Goal: Task Accomplishment & Management: Complete application form

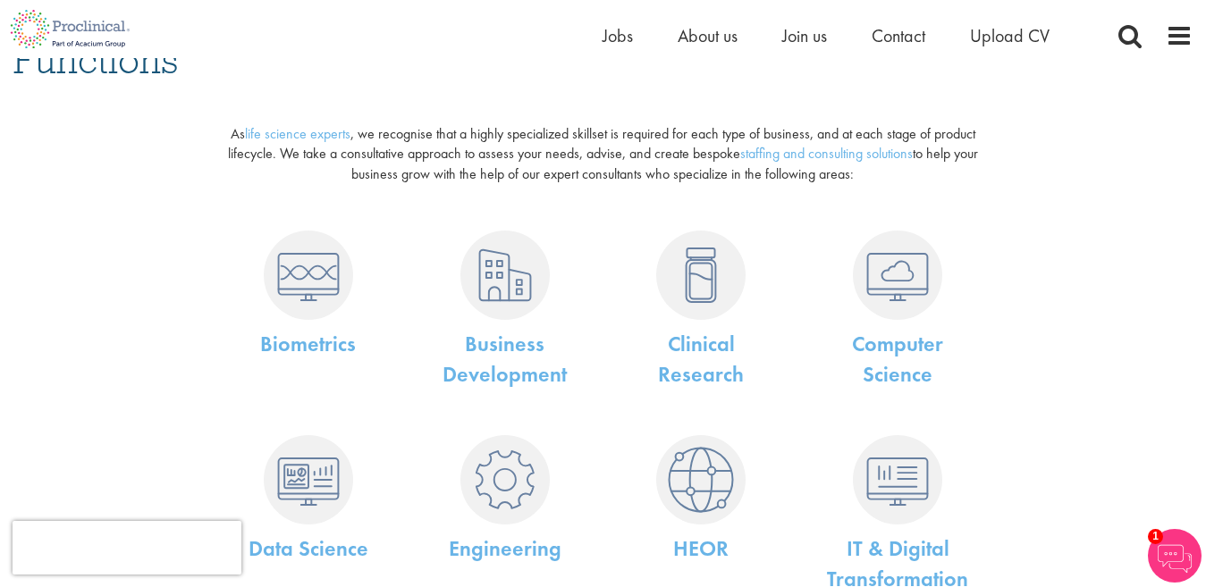
scroll to position [268, 0]
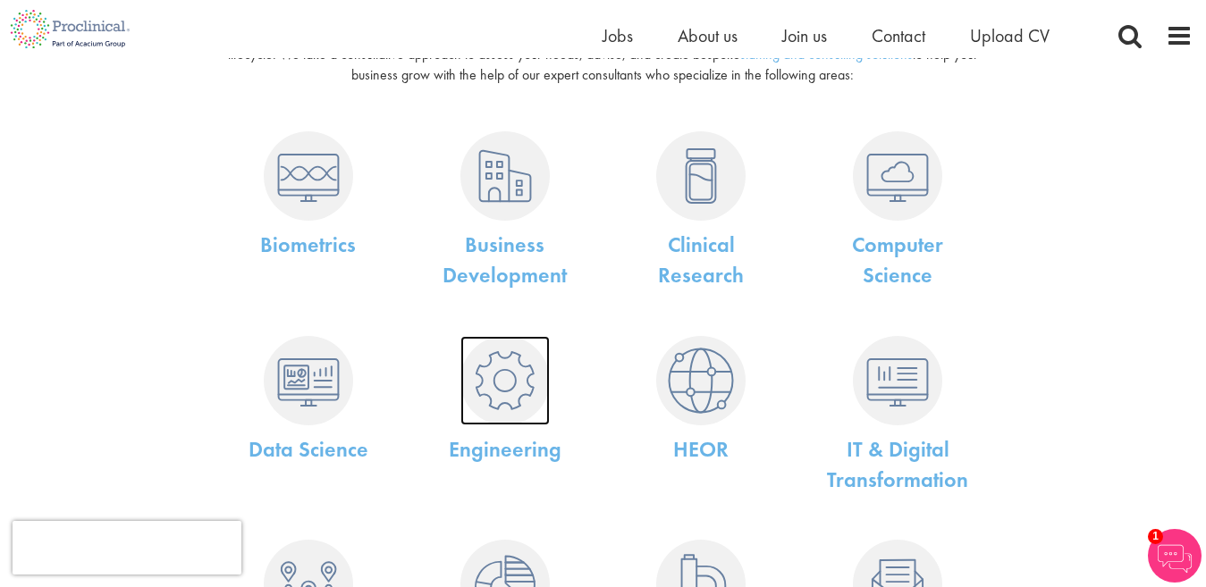
click at [512, 355] on img at bounding box center [504, 380] width 89 height 89
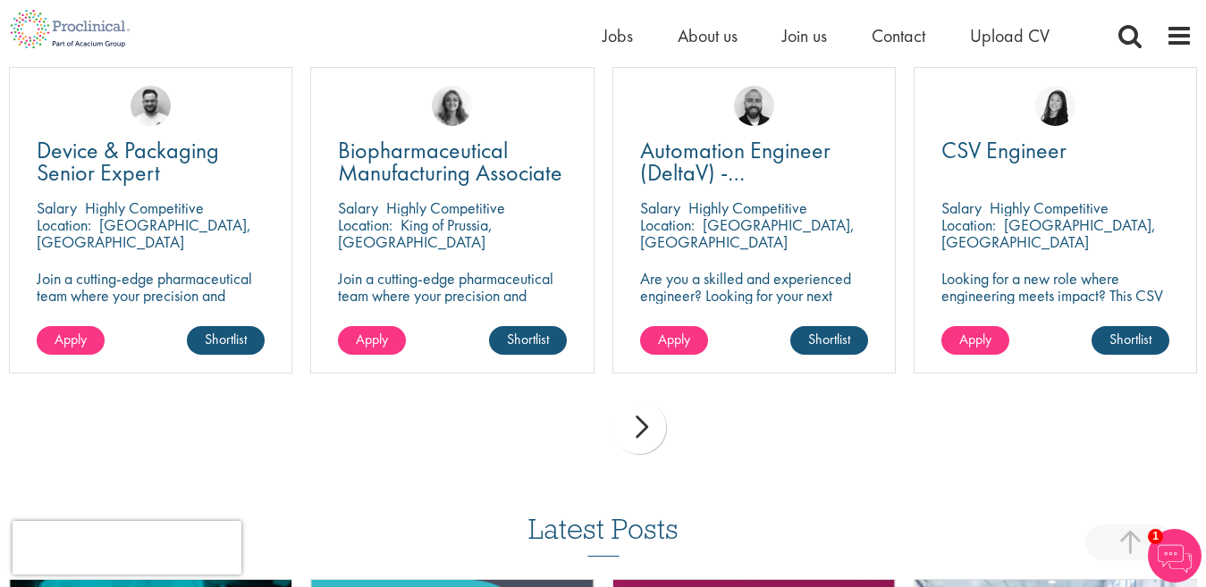
scroll to position [1705, 0]
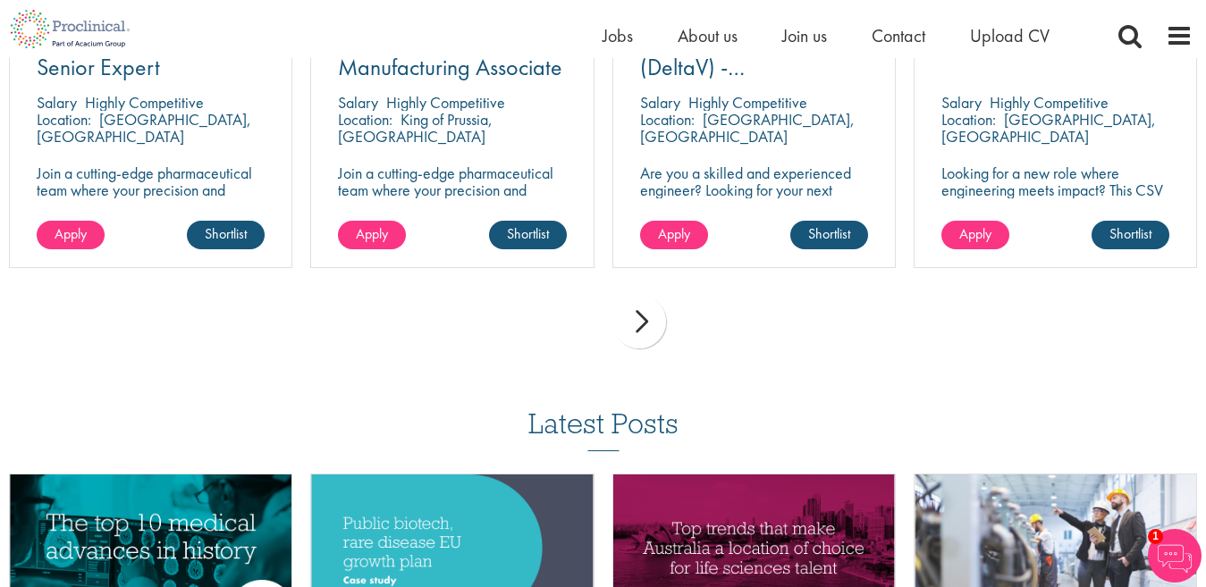
click at [643, 320] on div "next" at bounding box center [639, 322] width 54 height 54
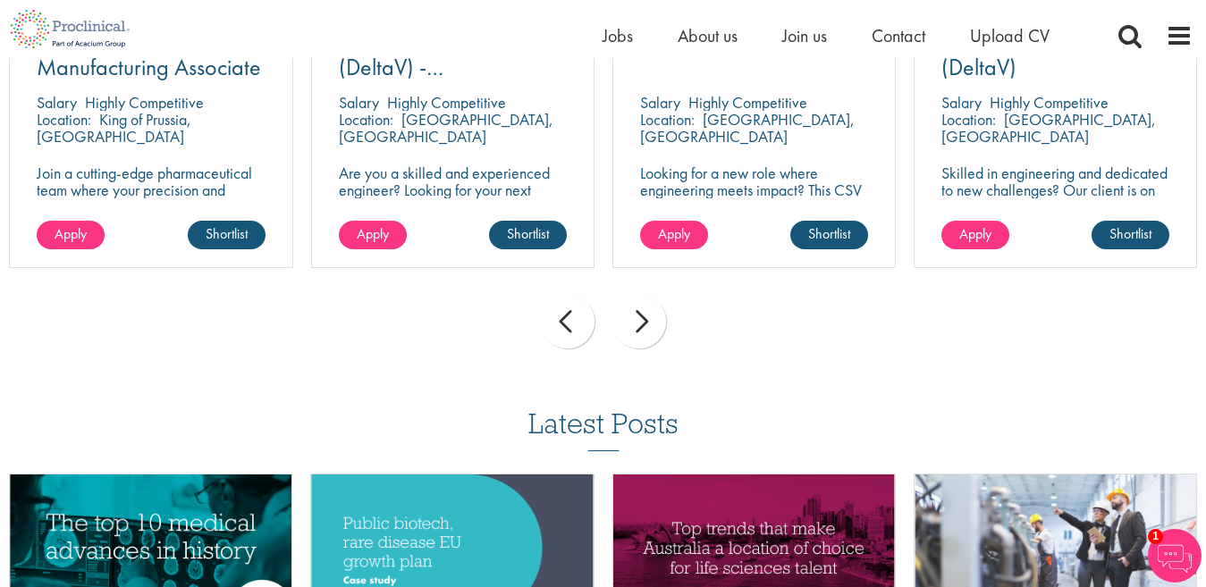
scroll to position [1616, 0]
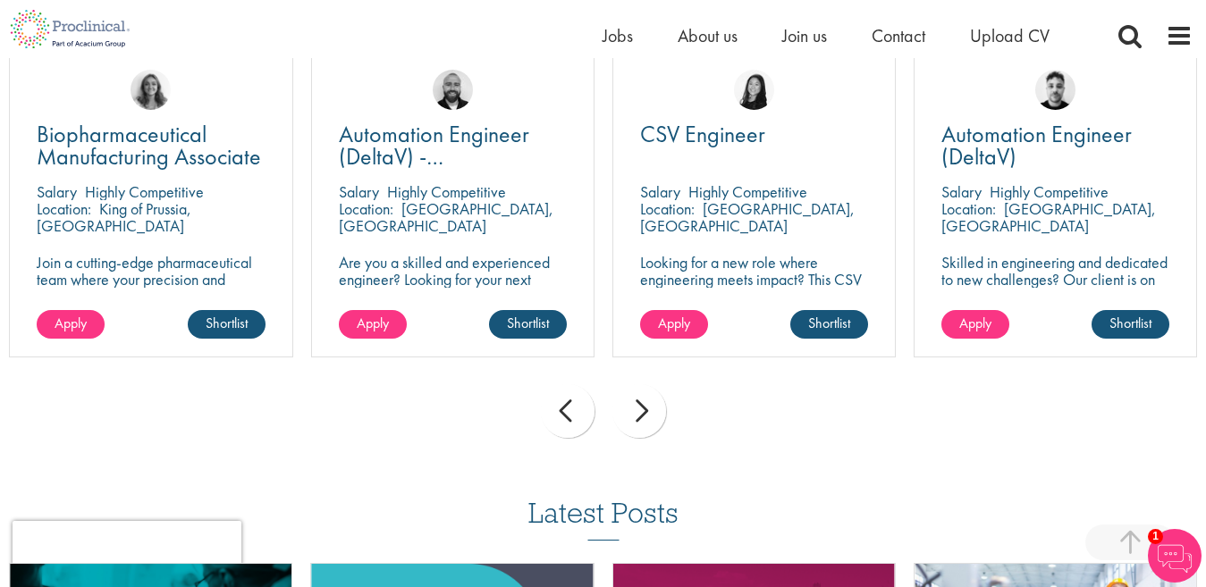
click at [637, 416] on div "next" at bounding box center [639, 411] width 54 height 54
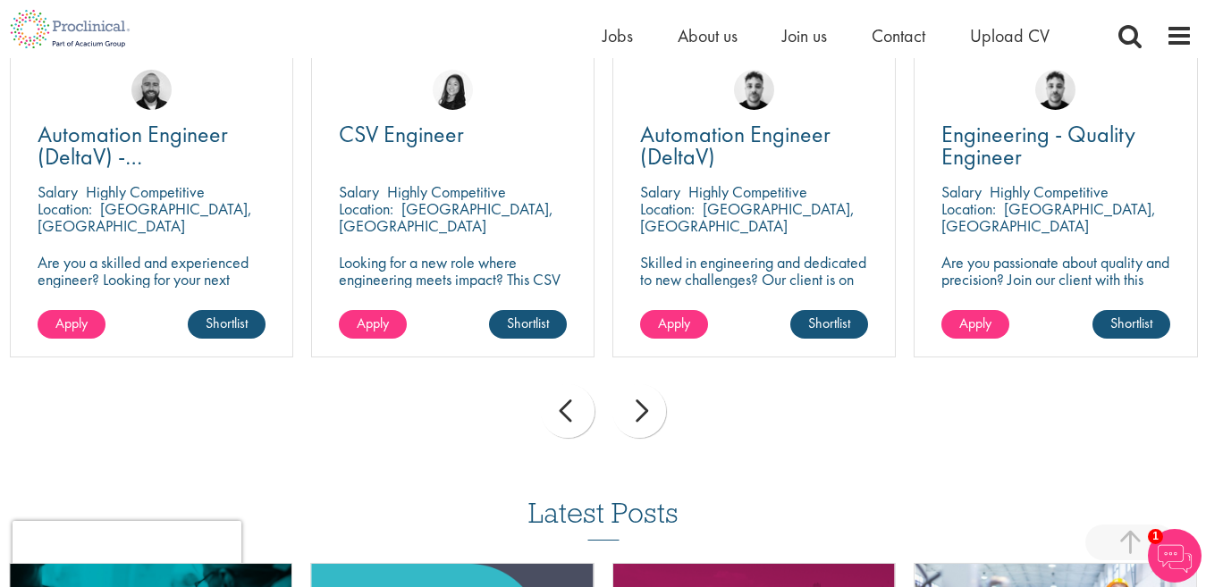
click at [637, 416] on div "next" at bounding box center [639, 411] width 54 height 54
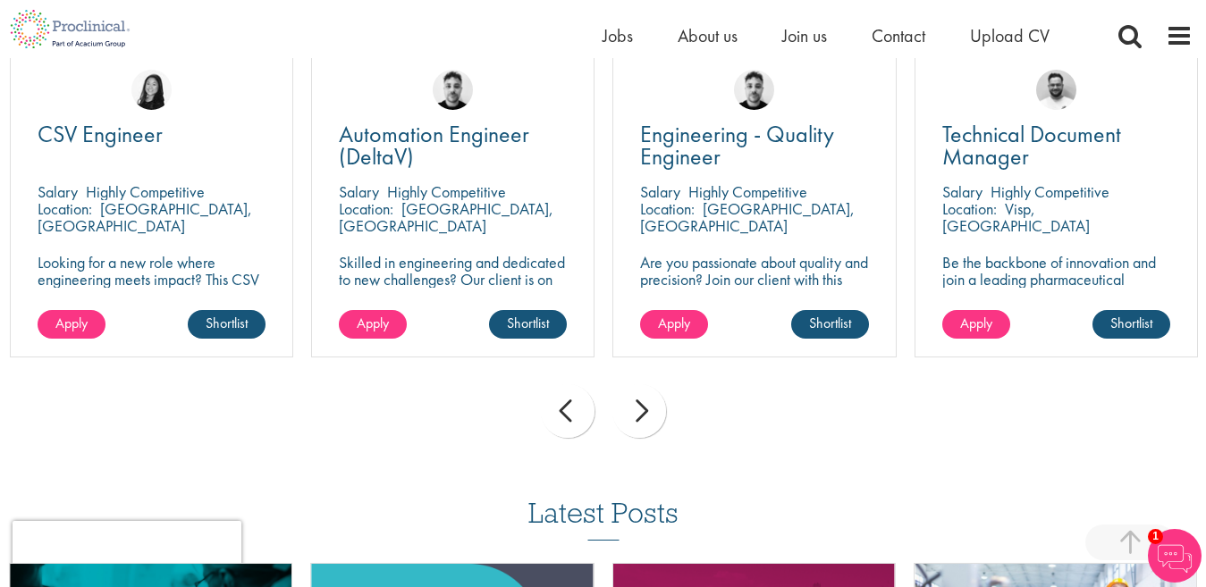
click at [637, 416] on div "next" at bounding box center [639, 411] width 54 height 54
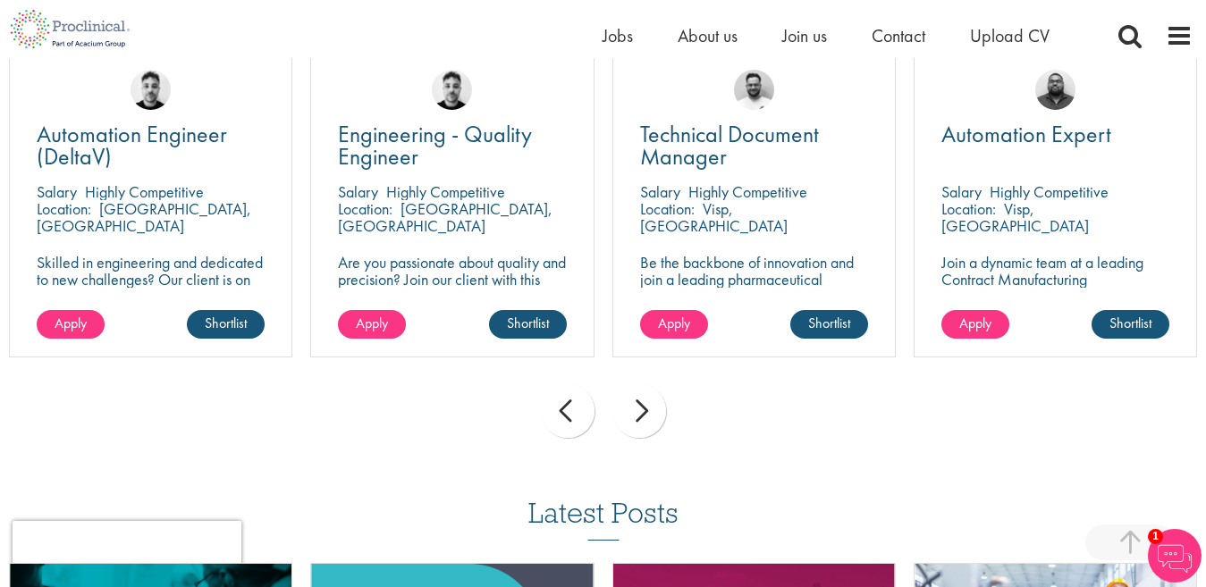
click at [637, 416] on div "next" at bounding box center [639, 411] width 54 height 54
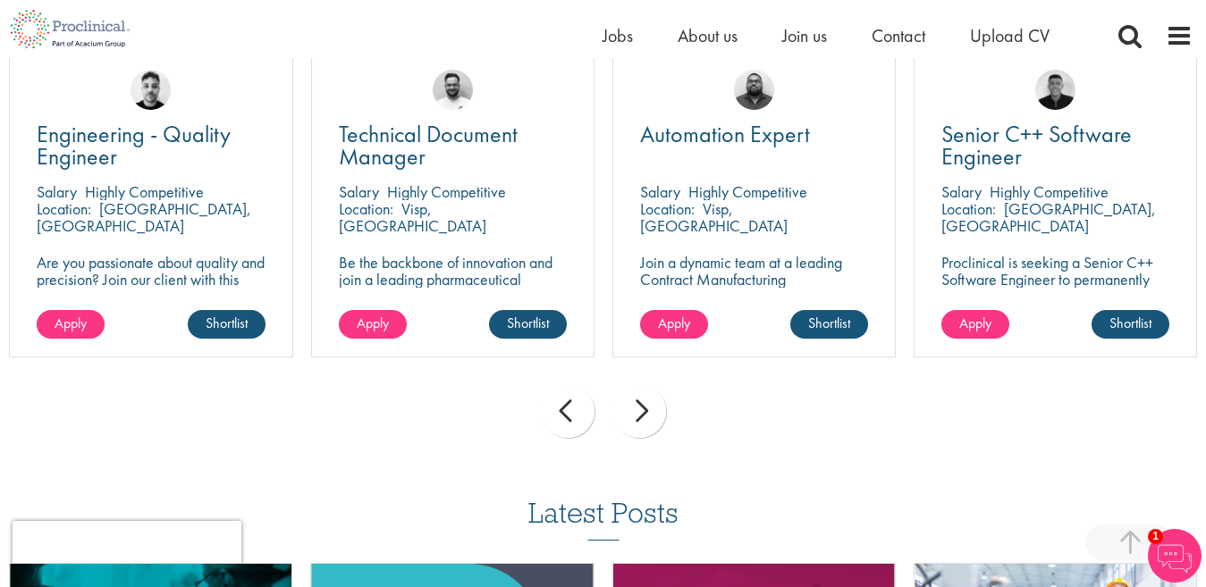
click at [637, 416] on div "next" at bounding box center [639, 411] width 54 height 54
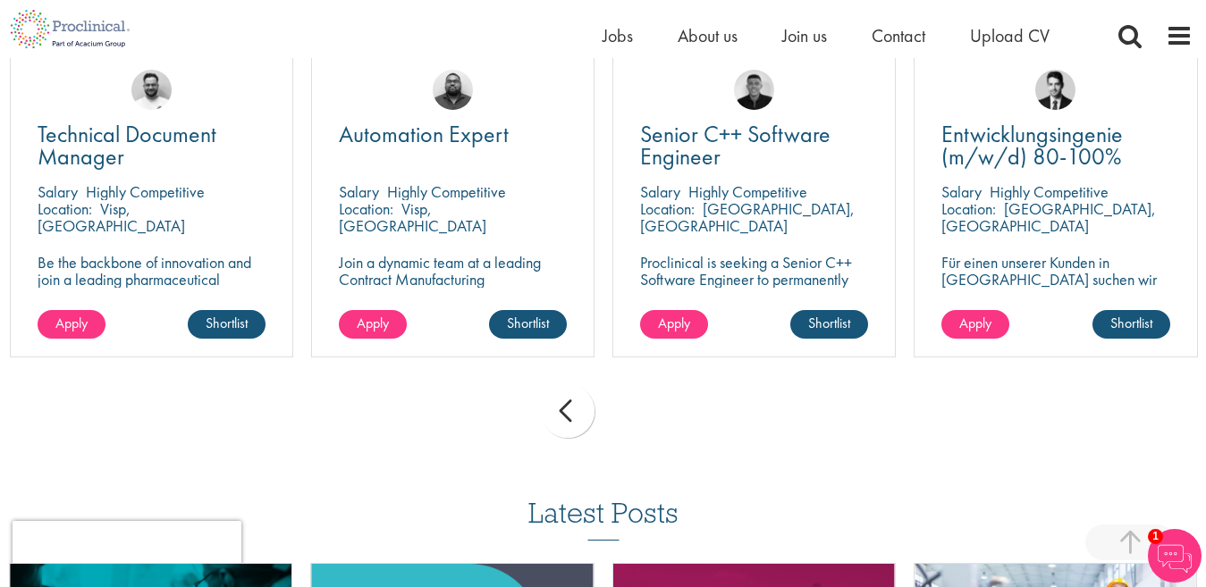
click at [637, 416] on div "prev next" at bounding box center [603, 415] width 1206 height 78
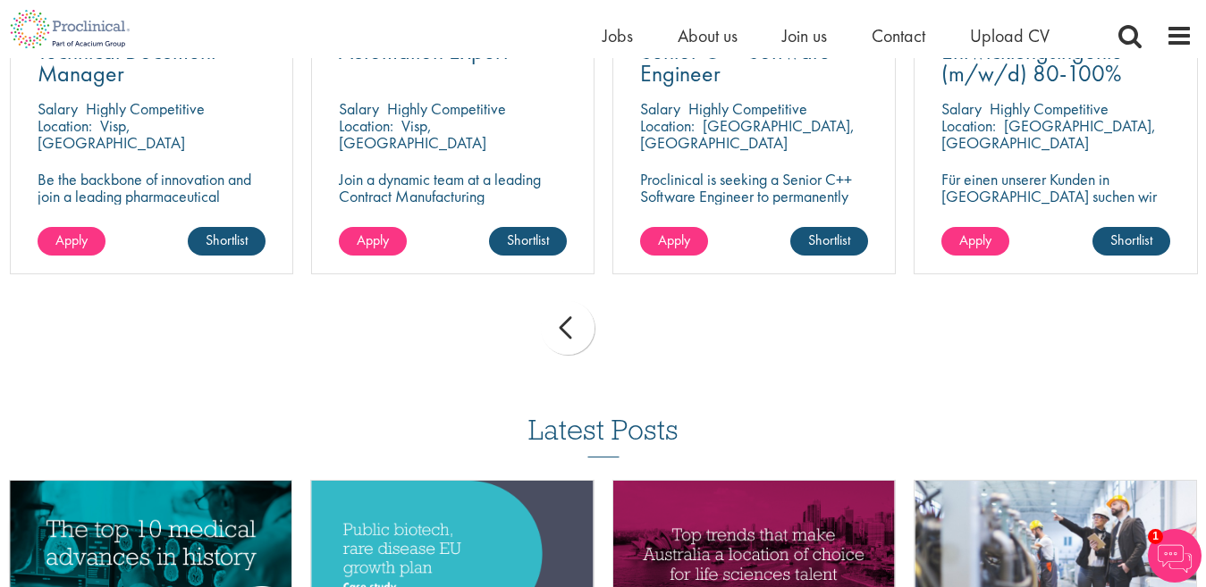
scroll to position [1609, 0]
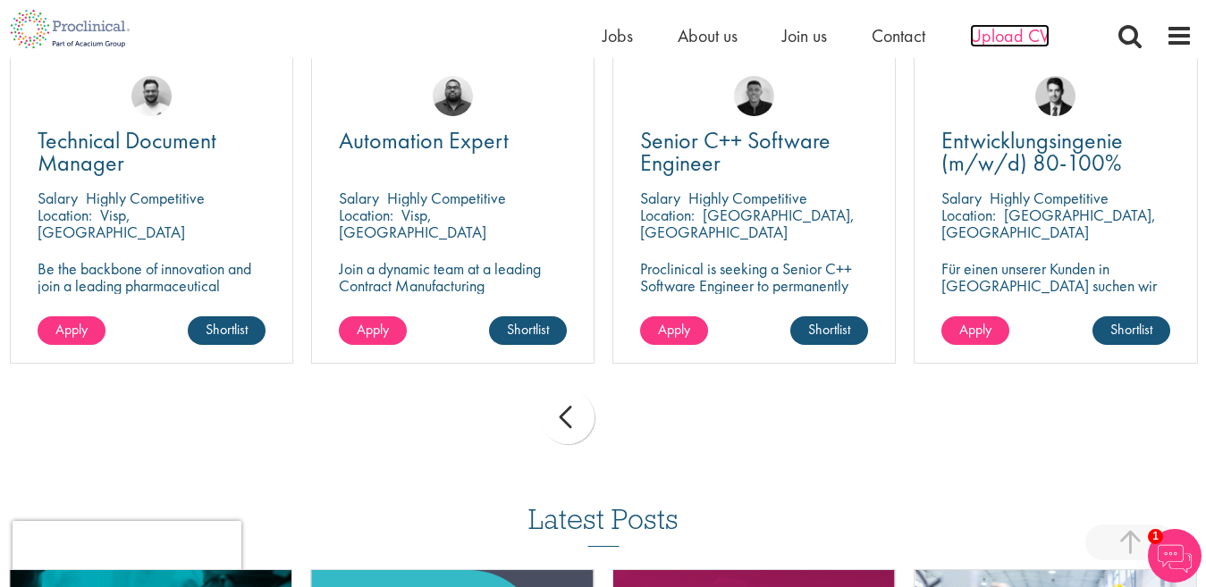
click at [1013, 38] on span "Upload CV" at bounding box center [1010, 35] width 80 height 23
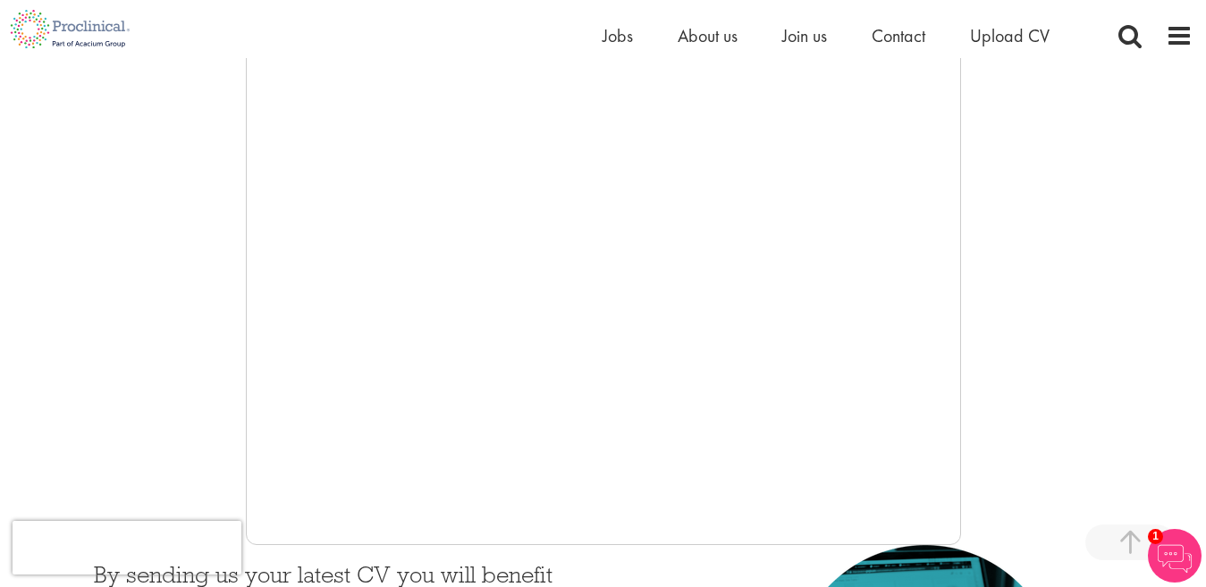
scroll to position [447, 0]
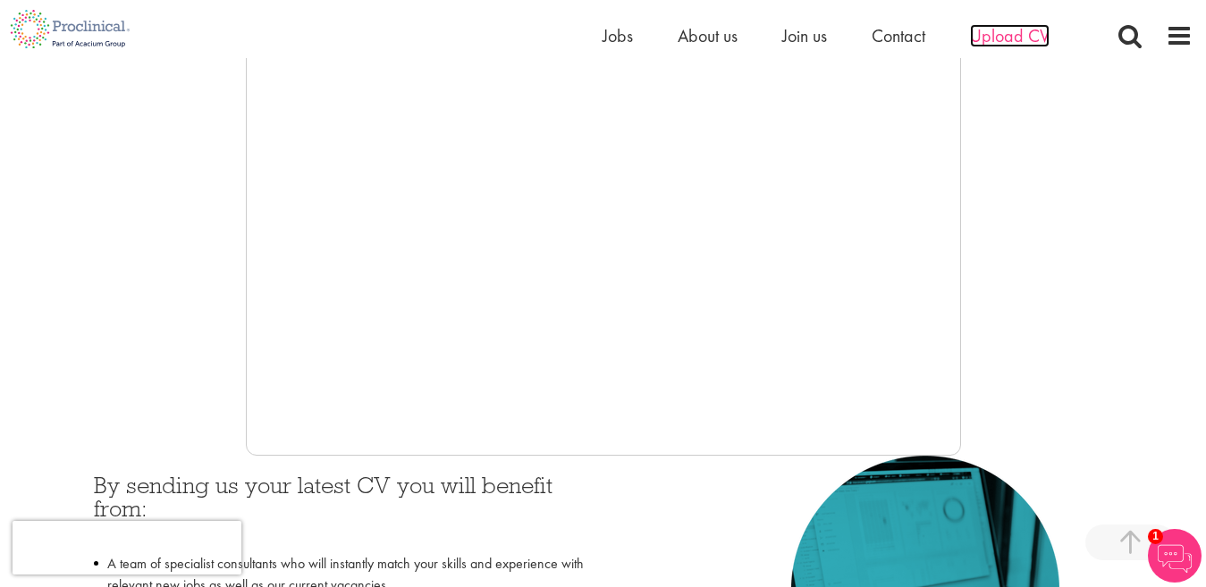
click at [1005, 37] on span "Upload CV" at bounding box center [1010, 35] width 80 height 23
